Goal: Information Seeking & Learning: Learn about a topic

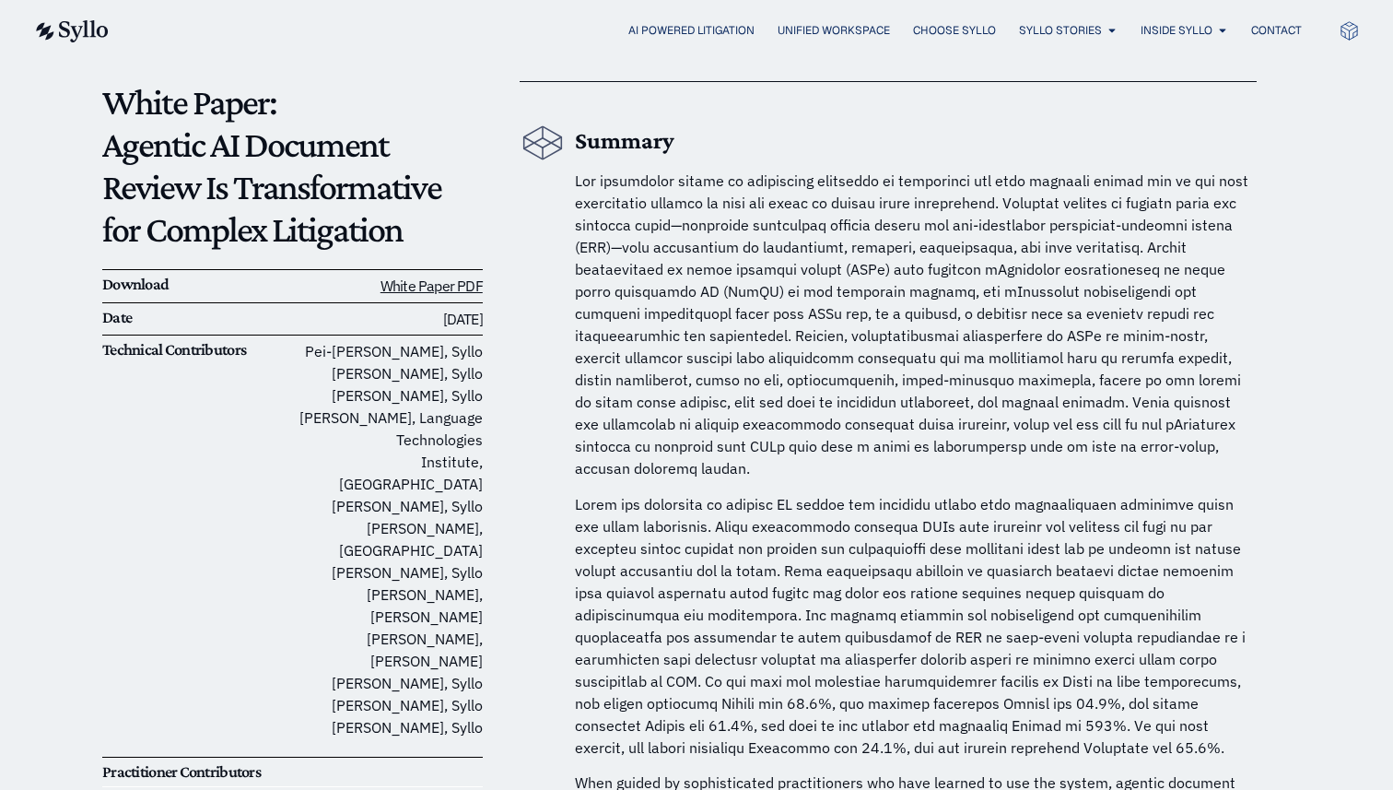
scroll to position [153, 0]
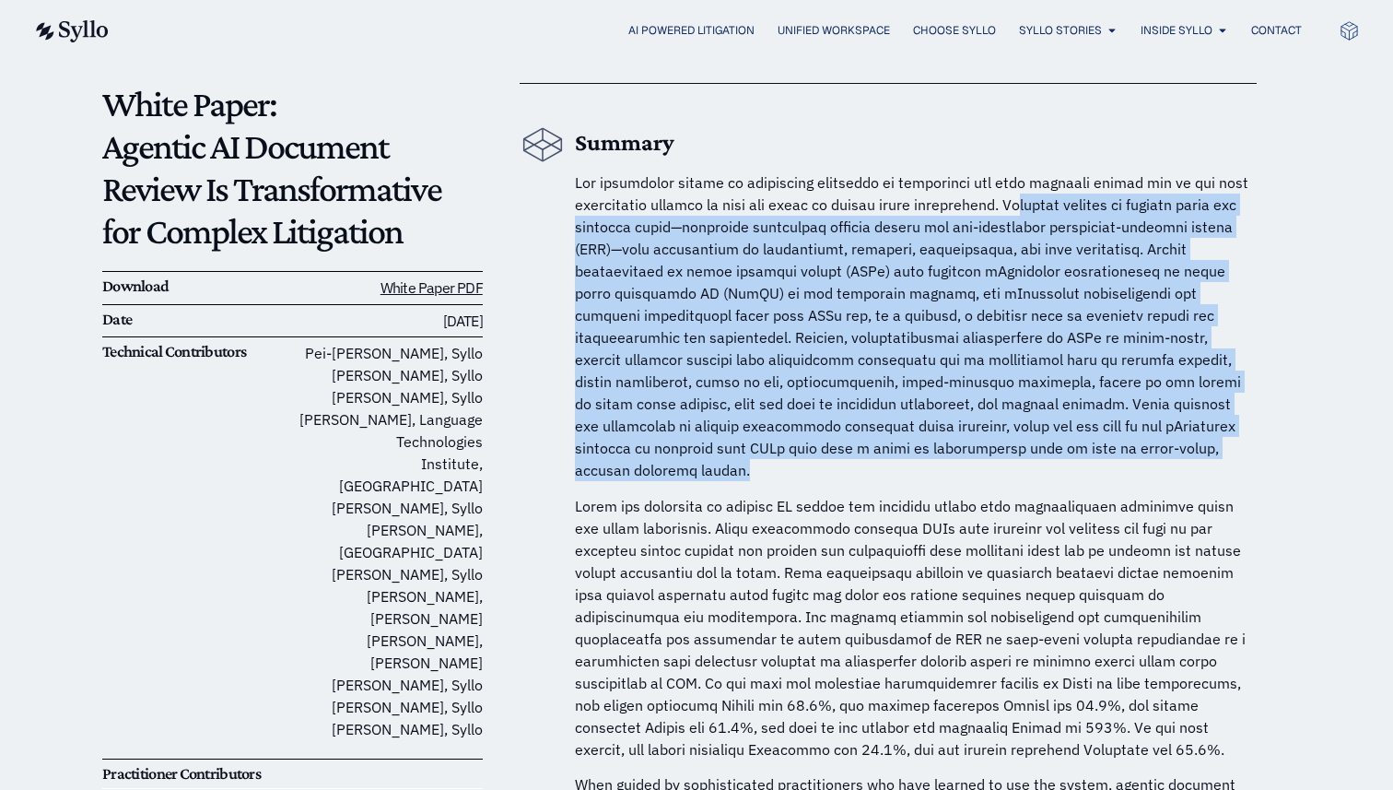
drag, startPoint x: 1022, startPoint y: 204, endPoint x: 1095, endPoint y: 442, distance: 249.5
click at [1095, 442] on p at bounding box center [916, 326] width 682 height 310
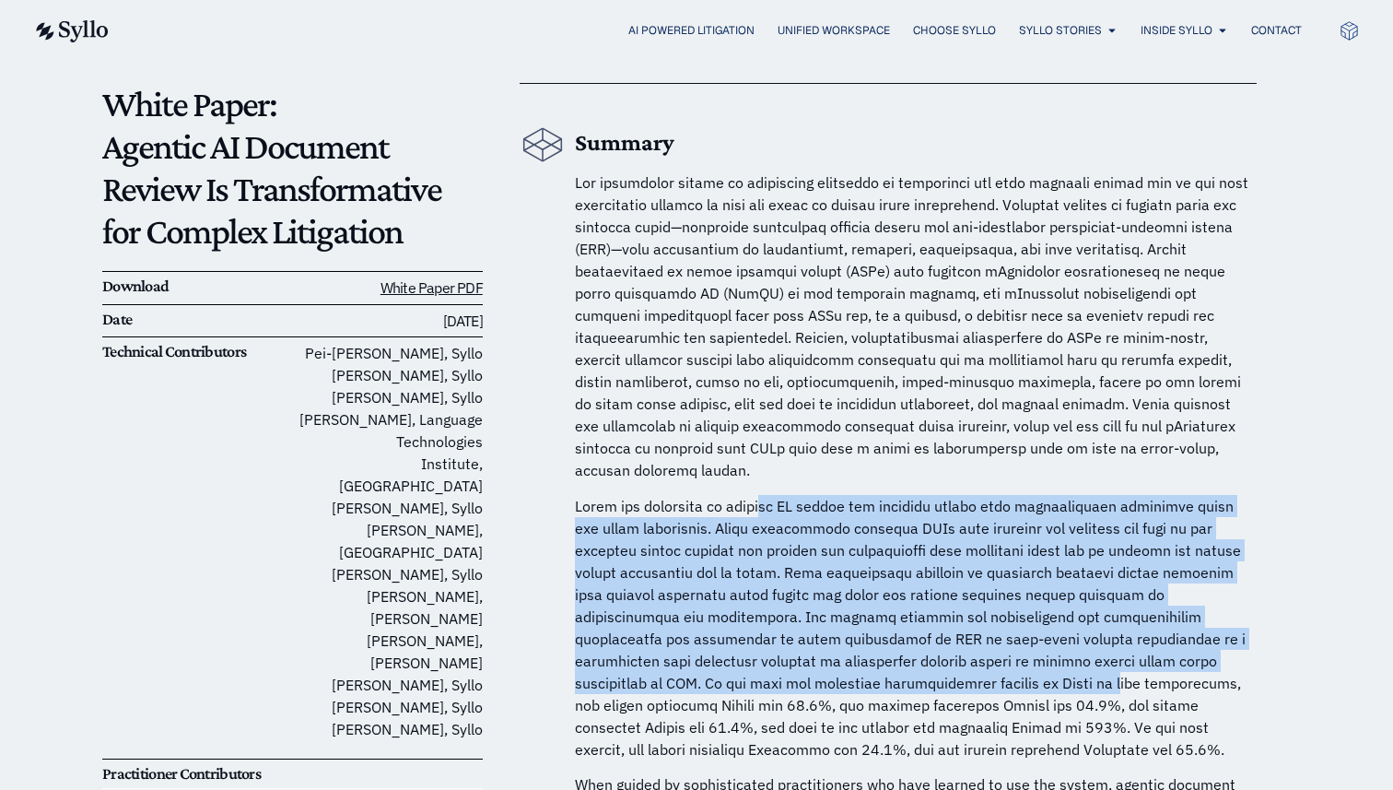
drag, startPoint x: 769, startPoint y: 476, endPoint x: 883, endPoint y: 657, distance: 214.5
click at [883, 658] on p at bounding box center [916, 627] width 682 height 265
click at [883, 657] on p at bounding box center [916, 627] width 682 height 265
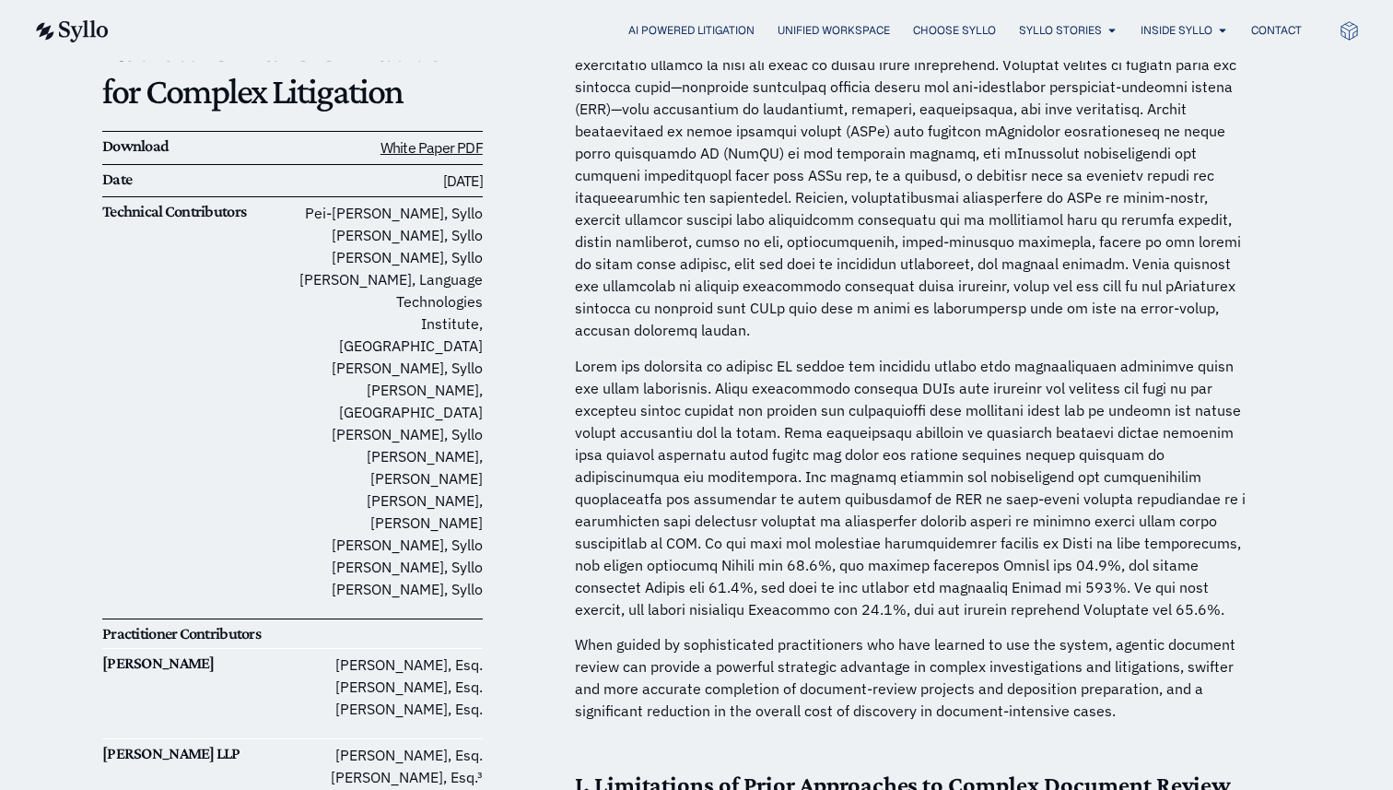
scroll to position [294, 0]
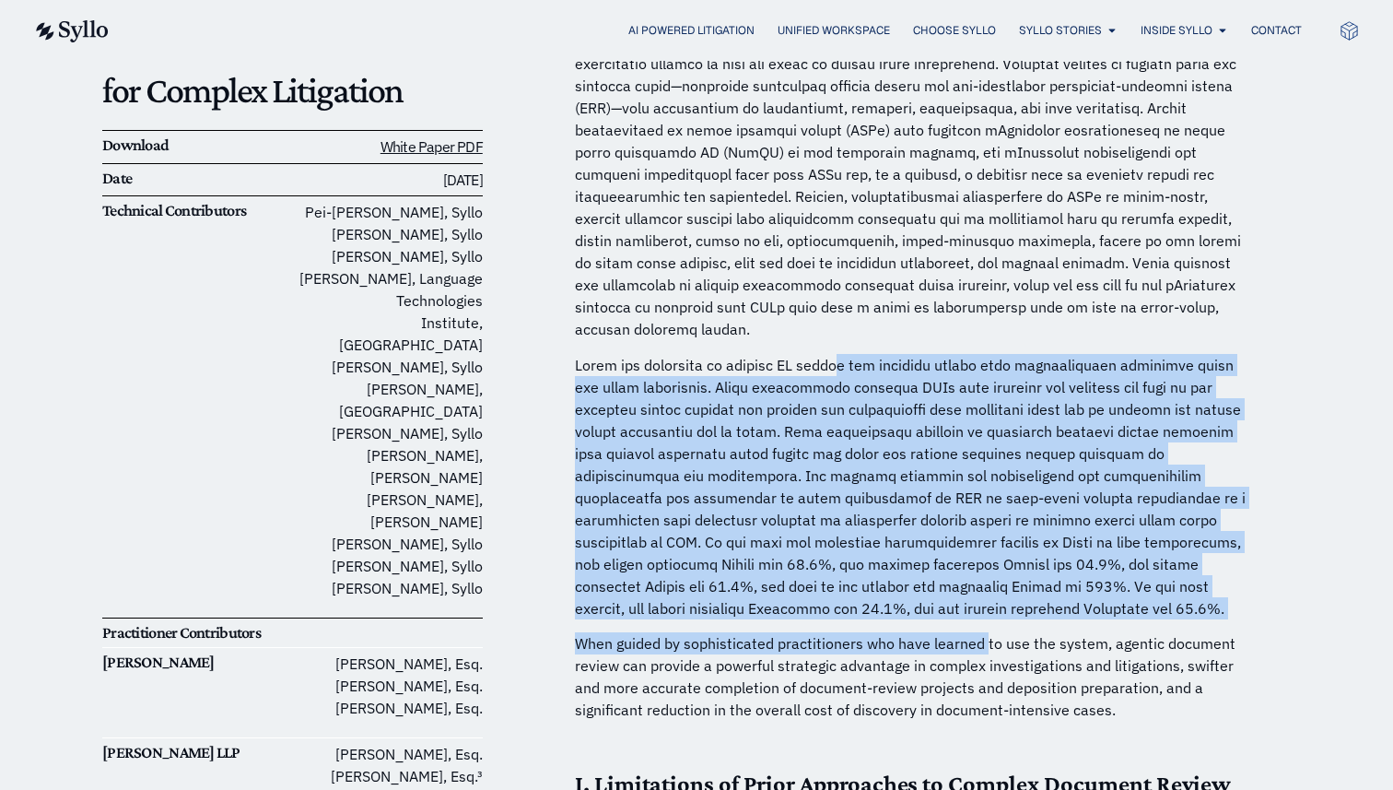
drag, startPoint x: 832, startPoint y: 352, endPoint x: 987, endPoint y: 617, distance: 306.5
click at [987, 632] on p "When guided by sophisticated practitioners who have learned to use the system, …" at bounding box center [916, 676] width 682 height 88
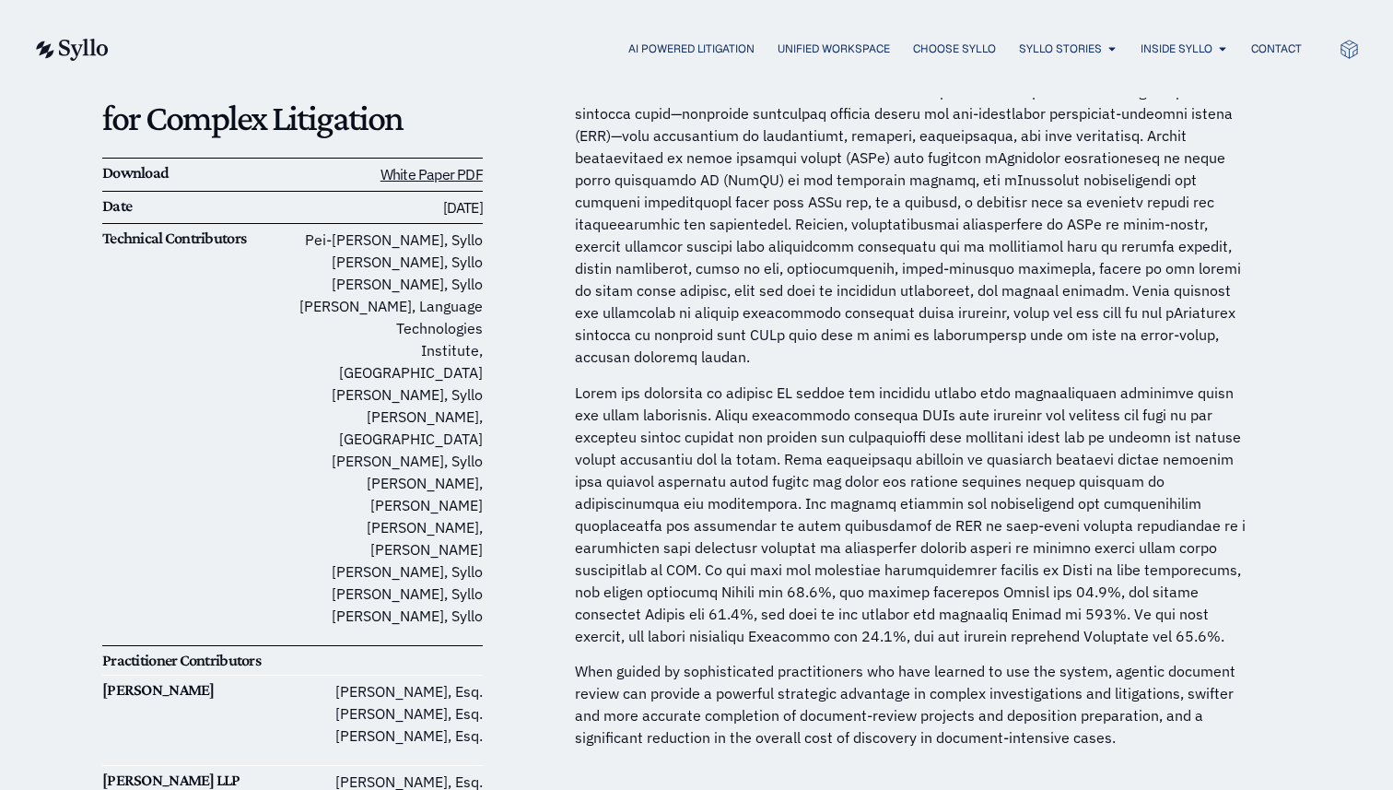
scroll to position [0, 0]
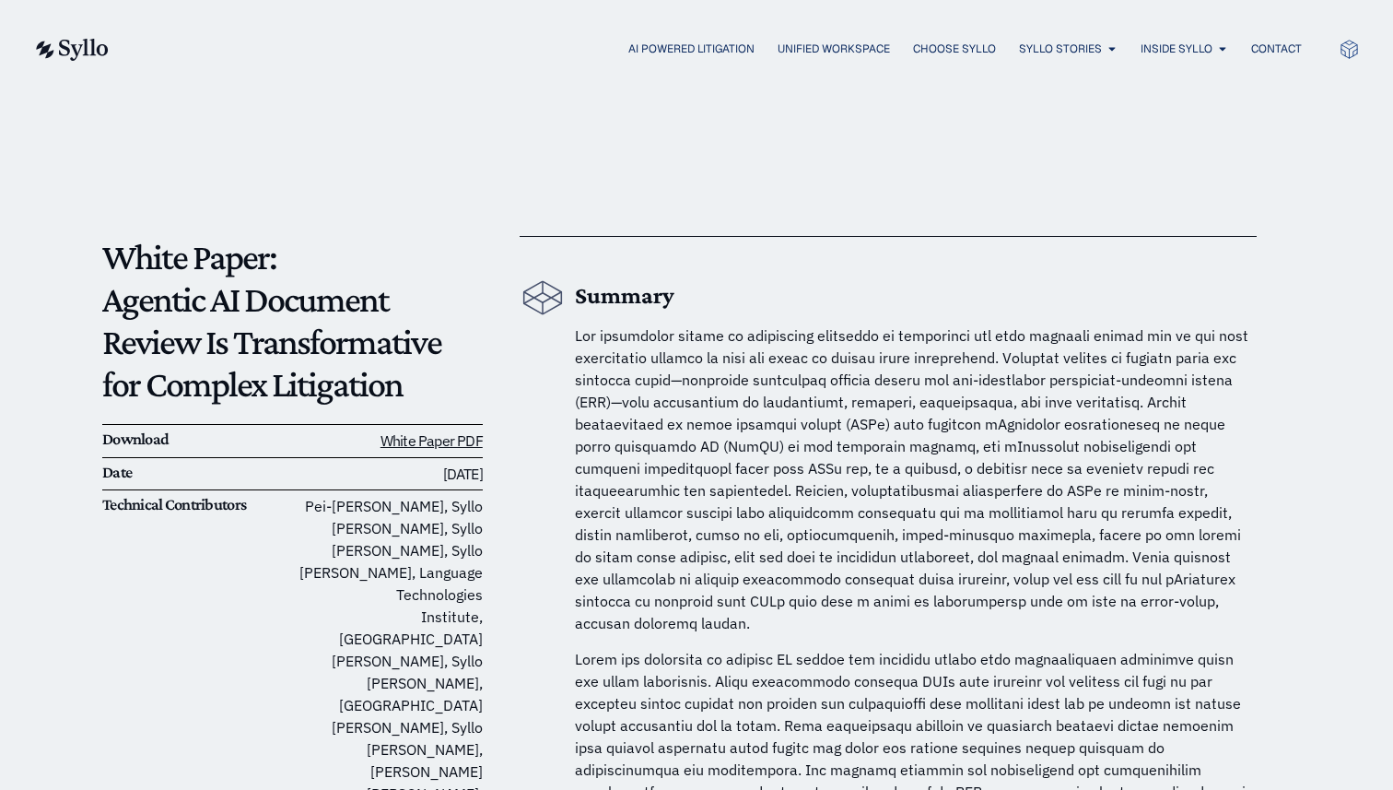
click at [77, 53] on img at bounding box center [71, 50] width 76 height 22
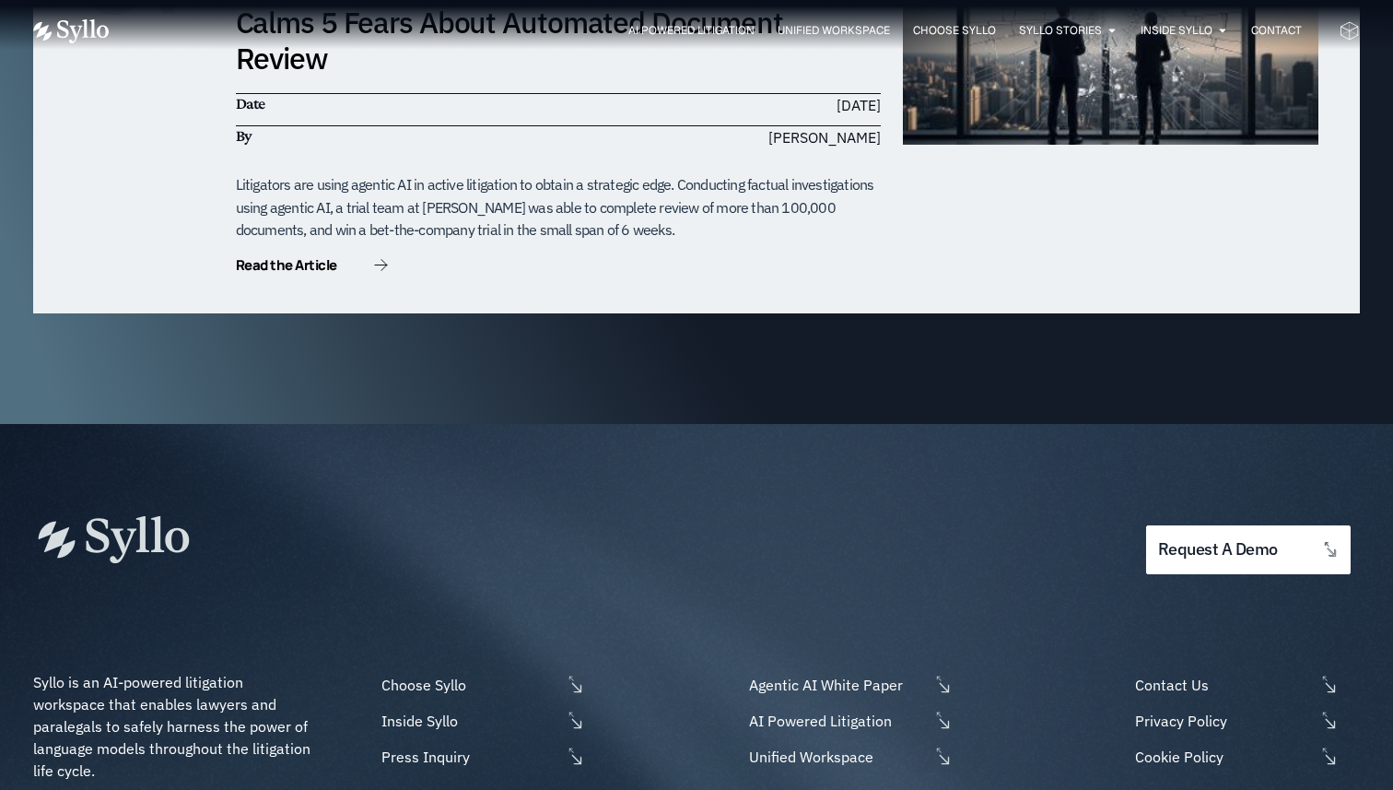
scroll to position [5951, 0]
